Goal: Information Seeking & Learning: Learn about a topic

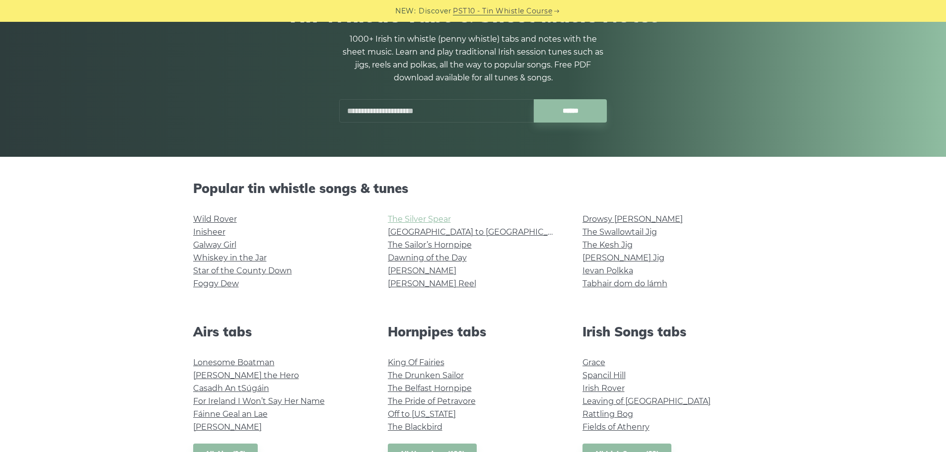
scroll to position [149, 0]
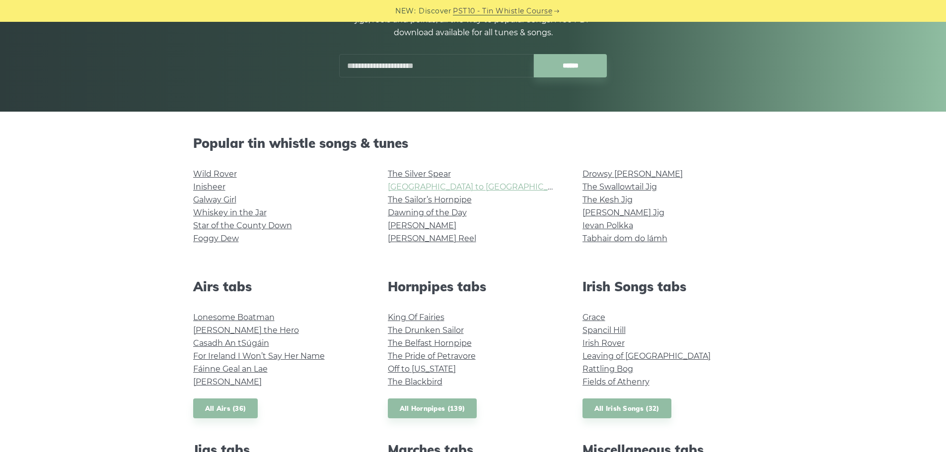
click at [409, 189] on link "[GEOGRAPHIC_DATA] to [GEOGRAPHIC_DATA]" at bounding box center [479, 186] width 183 height 9
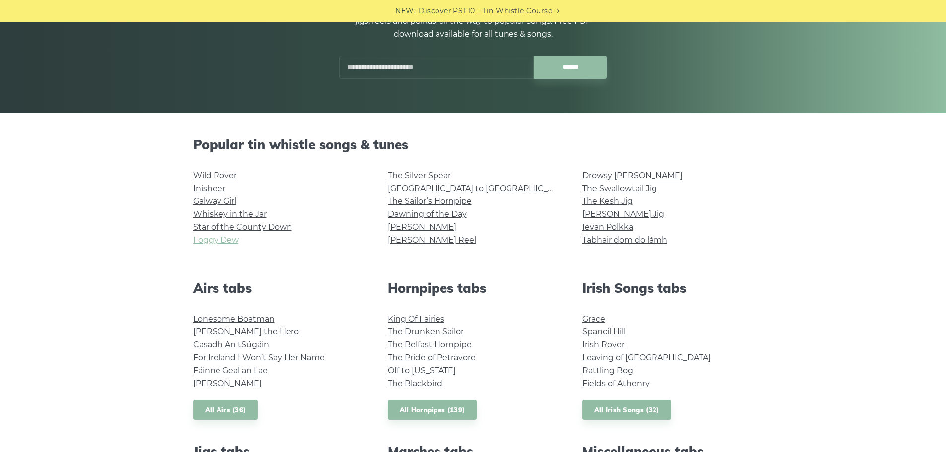
click at [222, 241] on link "Foggy Dew" at bounding box center [216, 239] width 46 height 9
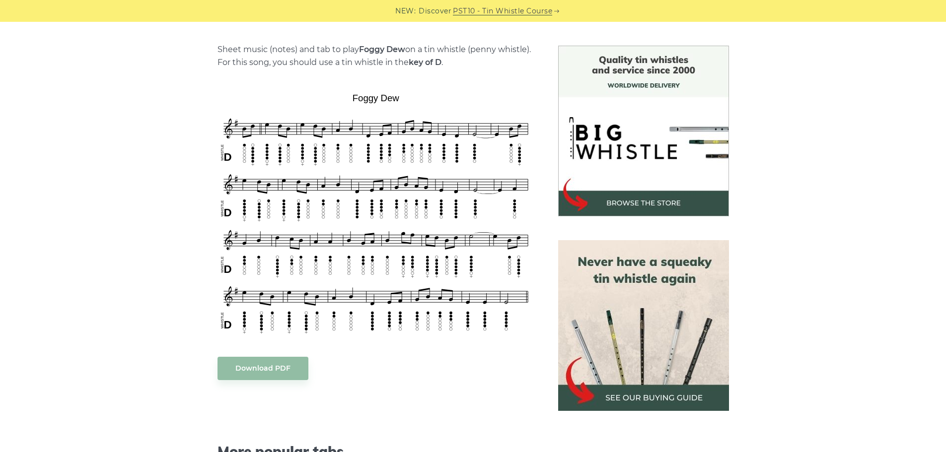
scroll to position [248, 0]
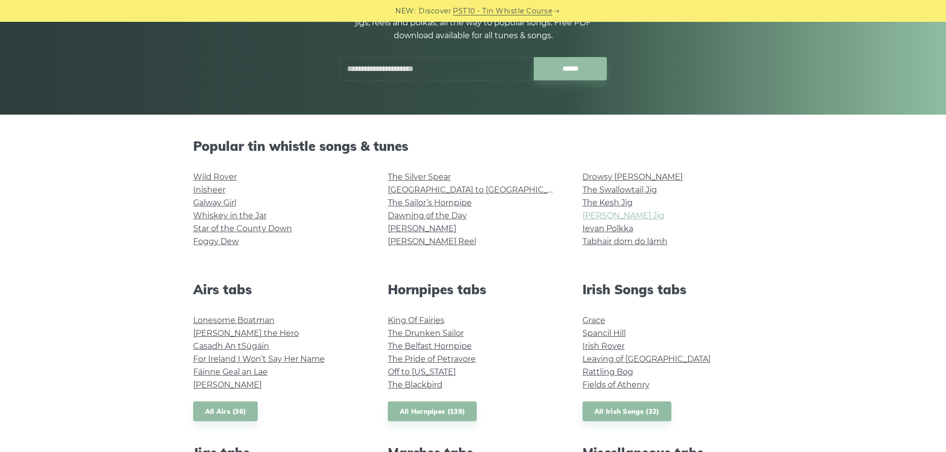
click at [618, 216] on link "[PERSON_NAME] Jig" at bounding box center [623, 215] width 82 height 9
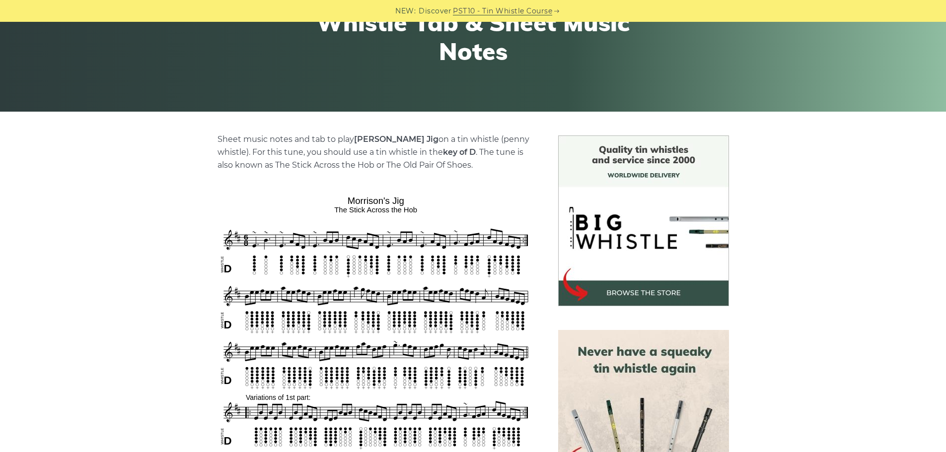
scroll to position [298, 0]
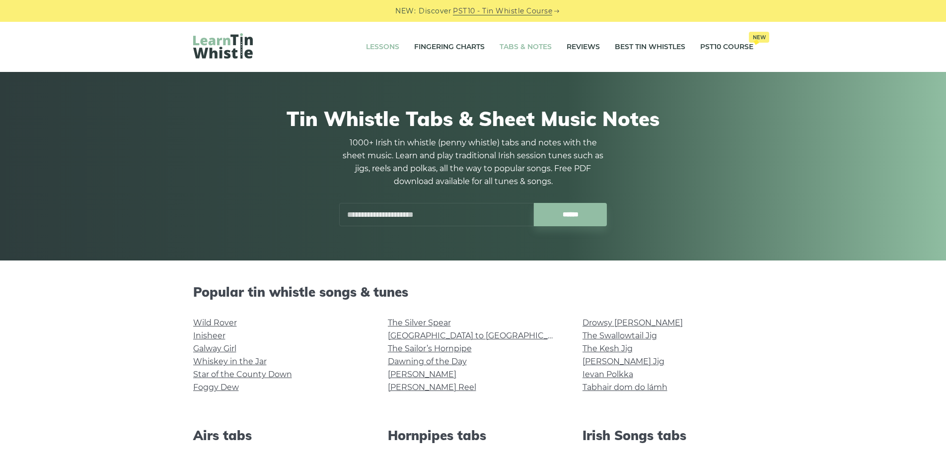
click at [381, 42] on link "Lessons" at bounding box center [382, 47] width 33 height 25
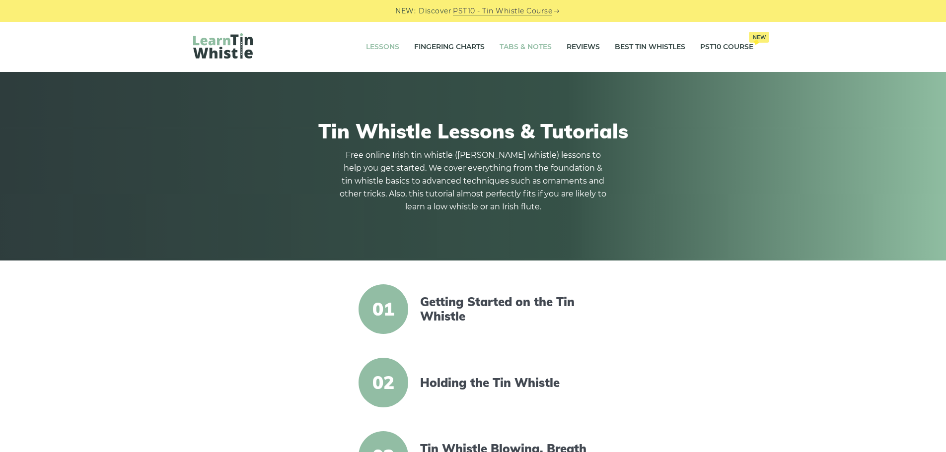
click at [542, 51] on link "Tabs & Notes" at bounding box center [526, 47] width 52 height 25
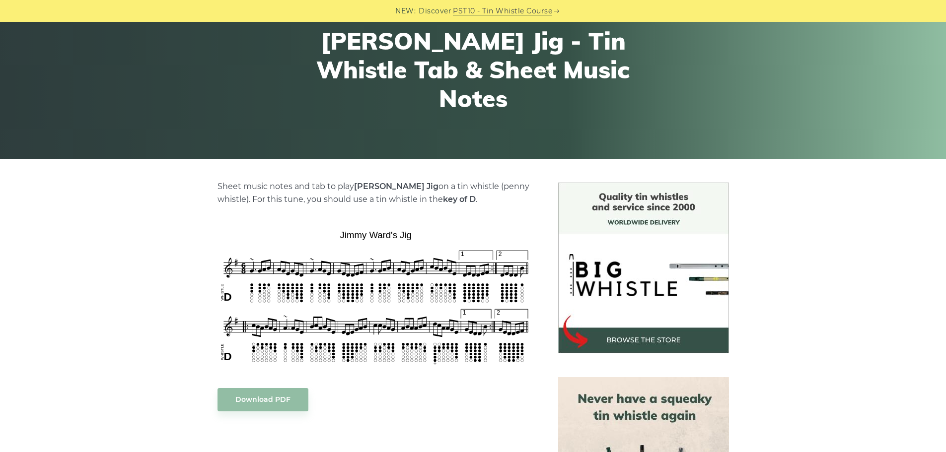
scroll to position [199, 0]
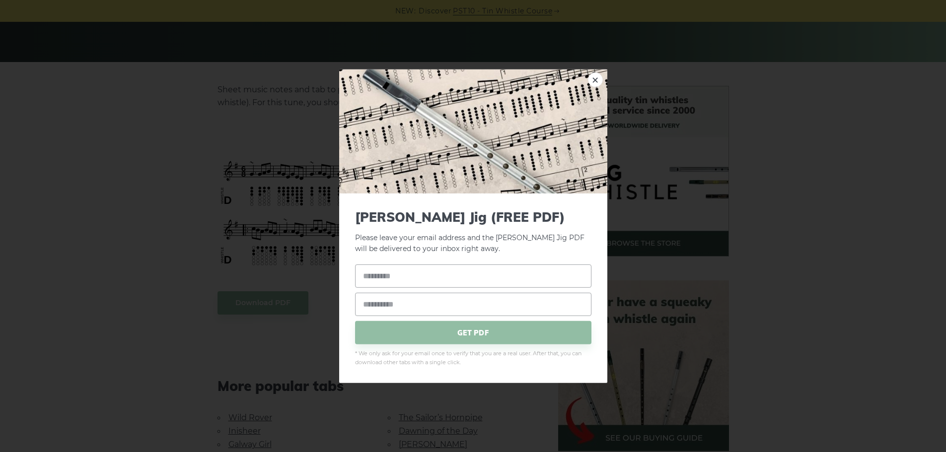
click at [377, 141] on img at bounding box center [473, 131] width 268 height 124
click at [293, 120] on div "× [PERSON_NAME] Jig (FREE PDF) Please leave your email address and the [PERSON_…" at bounding box center [473, 226] width 946 height 452
